Goal: Use online tool/utility: Utilize a website feature to perform a specific function

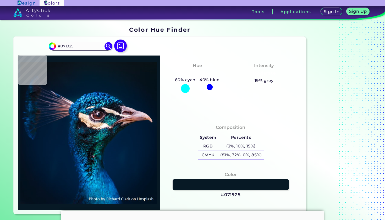
type input "#081923"
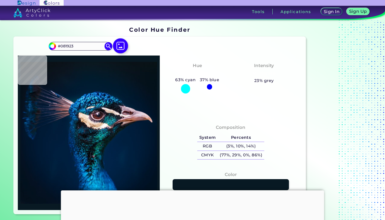
click at [116, 45] on img at bounding box center [120, 45] width 15 height 15
click at [0, 0] on input "file" at bounding box center [0, 0] width 0 height 0
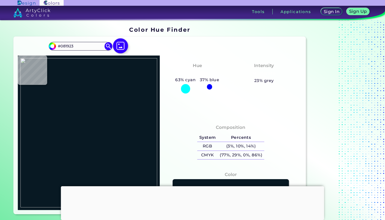
scroll to position [27, 0]
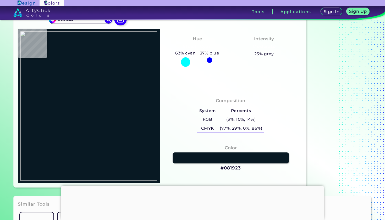
type input "#fed7cf"
type input "#FED7CF"
type input "#ddb691"
type input "#DDB691"
type input "#1b0c01"
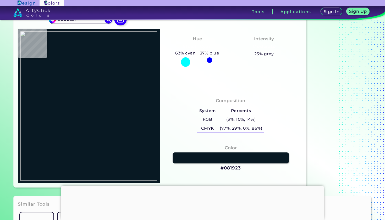
type input "#1B0C01"
type input "#24170e"
type input "#24170E"
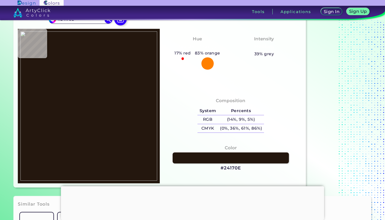
type input "#140501"
type input "#c5b67e"
type input "#C5B67E"
type input "#f1e8b6"
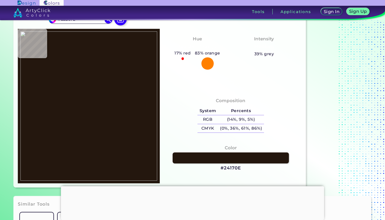
type input "#F1E8B6"
type input "#0b0100"
type input "#0B0100"
type input "#3d3225"
type input "#3D3225"
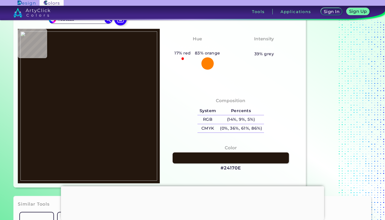
type input "#413729"
type input "#f8eb9d"
type input "#F8EB9D"
type input "#ecd66a"
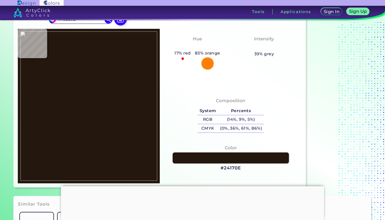
type input "#ECD66A"
type input "#fde36b"
type input "#FDE36B"
type input "#fbdc6a"
type input "#FBDC6A"
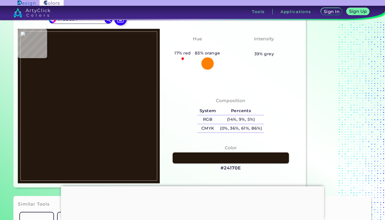
type input "#fddf67"
type input "#FDDF67"
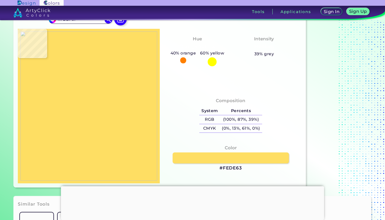
type input "#fede63"
type input "#FEDE63"
type input "#fddf67"
type input "#FDDF67"
type input "#fde06b"
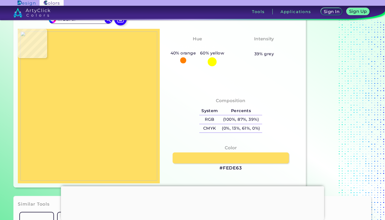
type input "#FDE06B"
type input "#fde36b"
type input "#FDE36B"
type input "#f6dd66"
type input "#F6DD66"
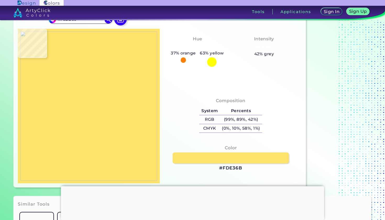
type input "#ecd460"
type input "#ECD460"
type input "#f8dd62"
type input "#F8DD62"
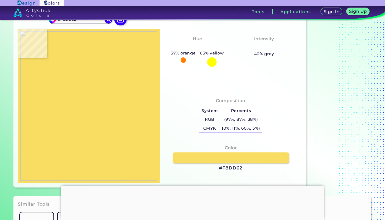
type input "#f8dd60"
type input "#F8DD60"
type input "#fbe064"
type input "#FBE064"
type input "#f8dd60"
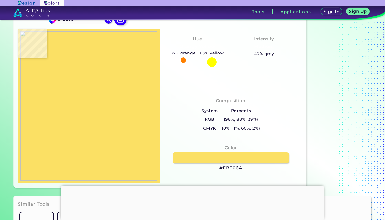
type input "#F8DD60"
type input "#f8dd62"
type input "#F8DD62"
type input "#f4db61"
type input "#F4DB61"
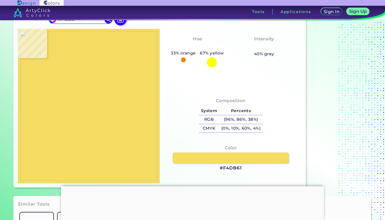
type input "#efd961"
type input "#EFD961"
type input "#efda63"
type input "#EFDA63"
type input "#edd76a"
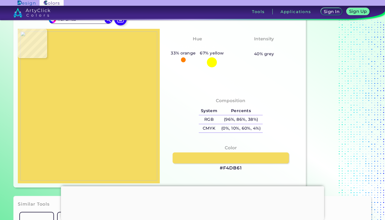
type input "#EDD76A"
type input "#eed870"
type input "#EED870"
type input "#edd772"
type input "#EDD772"
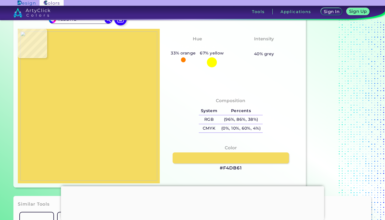
type input "#e3cc61"
type input "#E3CC61"
type input "#e9d167"
type input "#E9D167"
type input "#ecd76f"
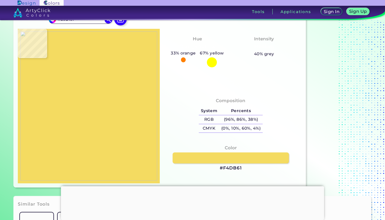
type input "#ECD76F"
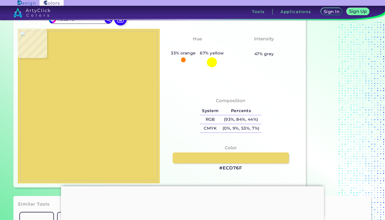
type input "#f3da6d"
type input "#F3DA6D"
type input "#e7c950"
type input "#E7C950"
type input "#f6d251"
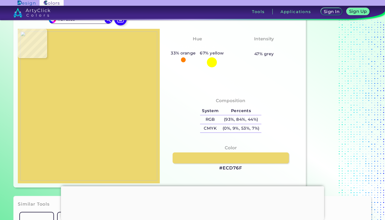
type input "#F6D251"
type input "#ebc94f"
type input "#EBC94F"
type input "#dcbd4f"
type input "#DCBD4F"
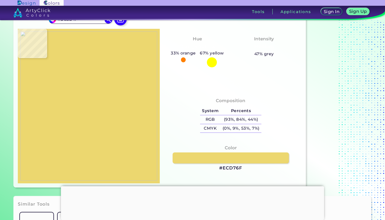
type input "#f3d877"
type input "#F3D877"
type input "#e9d37c"
type input "#E9D37C"
type input "#766725"
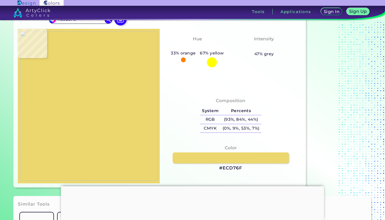
type input "#766725"
type input "#f2edca"
type input "#F2EDCA"
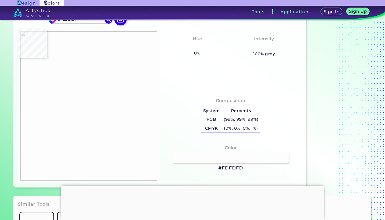
type input "#fdfdfd"
type input "#FDFDFD"
type input "#fbfbfb"
type input "#FBFBFB"
type input "#231606"
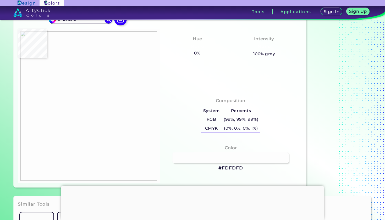
type input "#231606"
type input "#e4c1c3"
type input "#E4C1C3"
